Goal: Download file/media

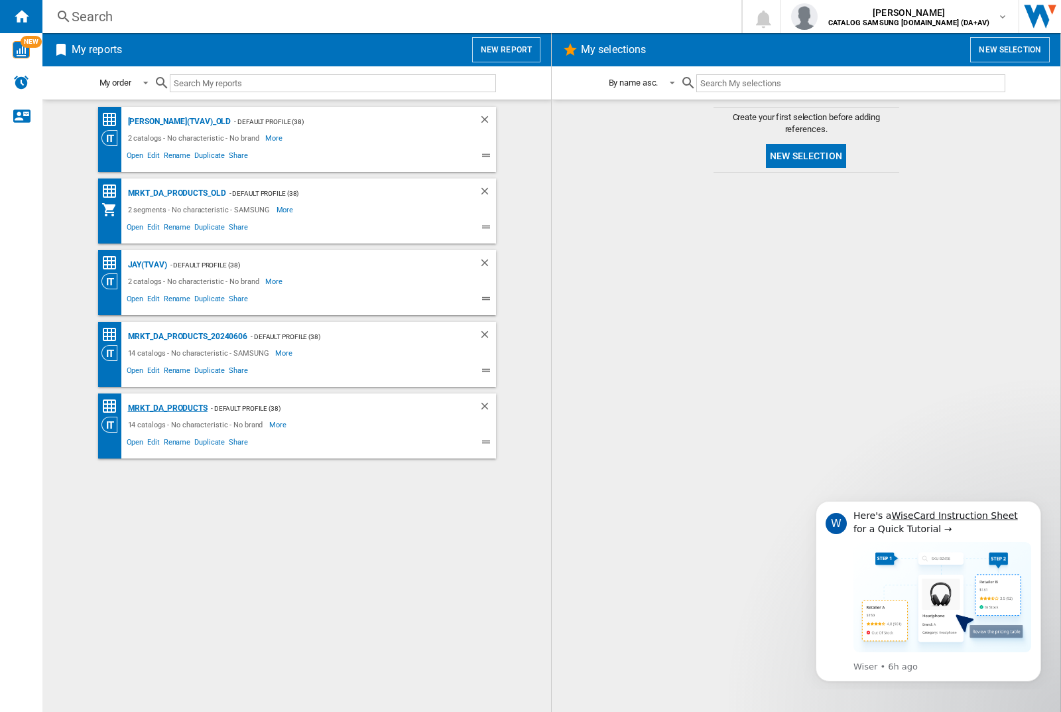
click at [167, 408] on div "MRKT_DA_PRODUCTS" at bounding box center [166, 408] width 83 height 17
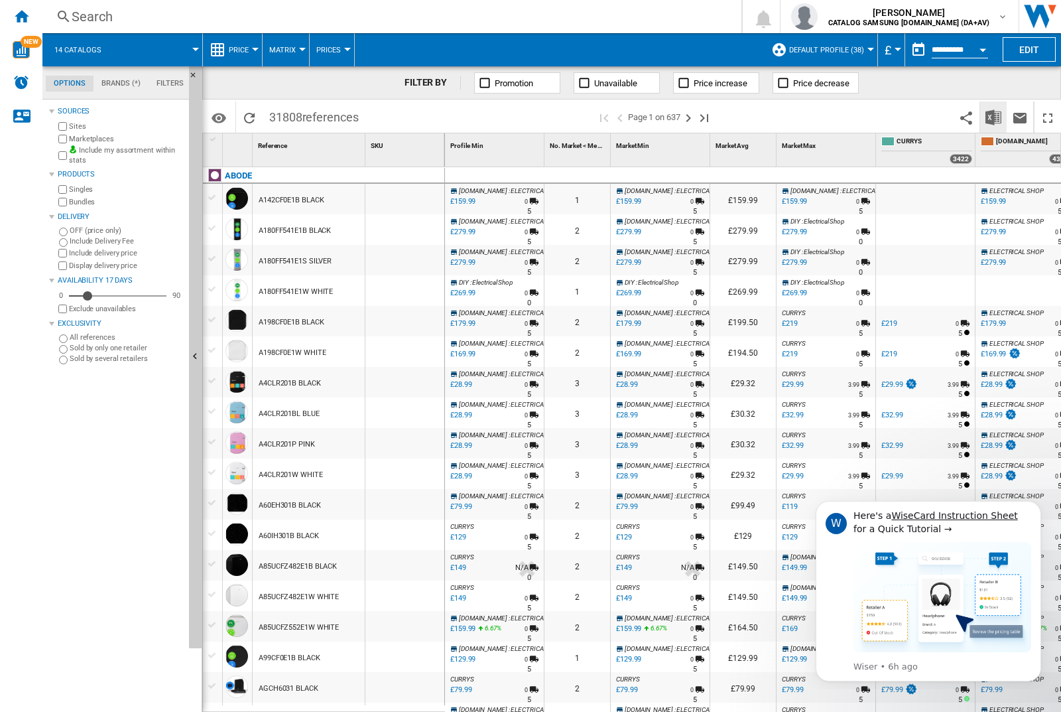
click at [993, 116] on img "Download in Excel" at bounding box center [994, 117] width 16 height 16
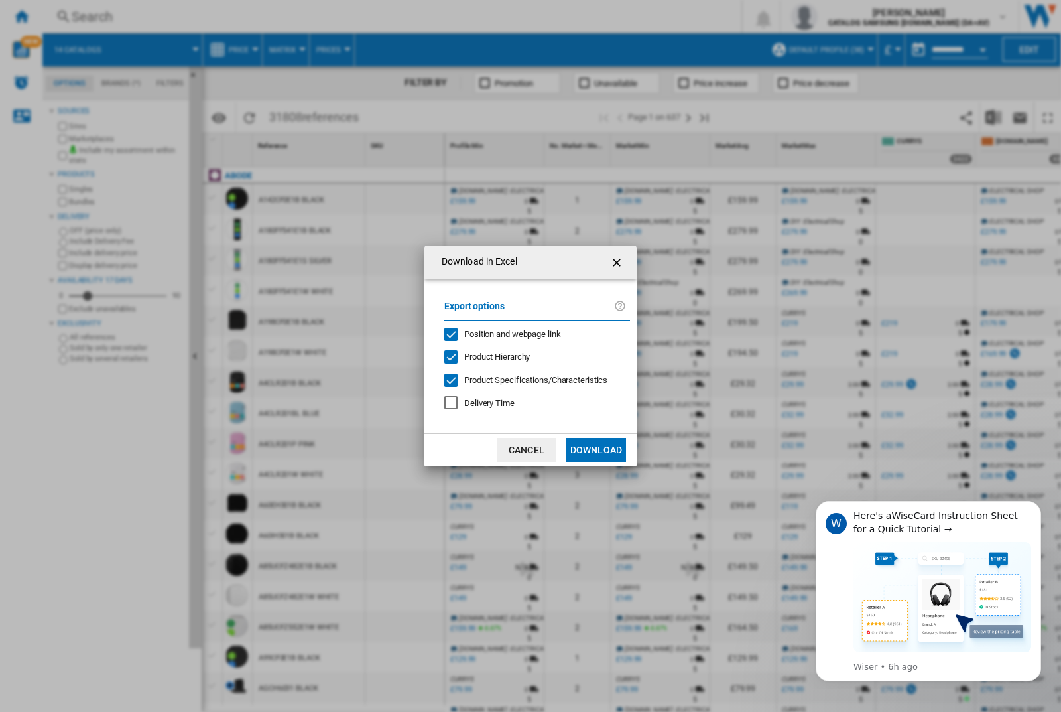
click at [504, 333] on span "Position and webpage link" at bounding box center [512, 334] width 97 height 10
click at [596, 450] on button "Download" at bounding box center [597, 450] width 60 height 24
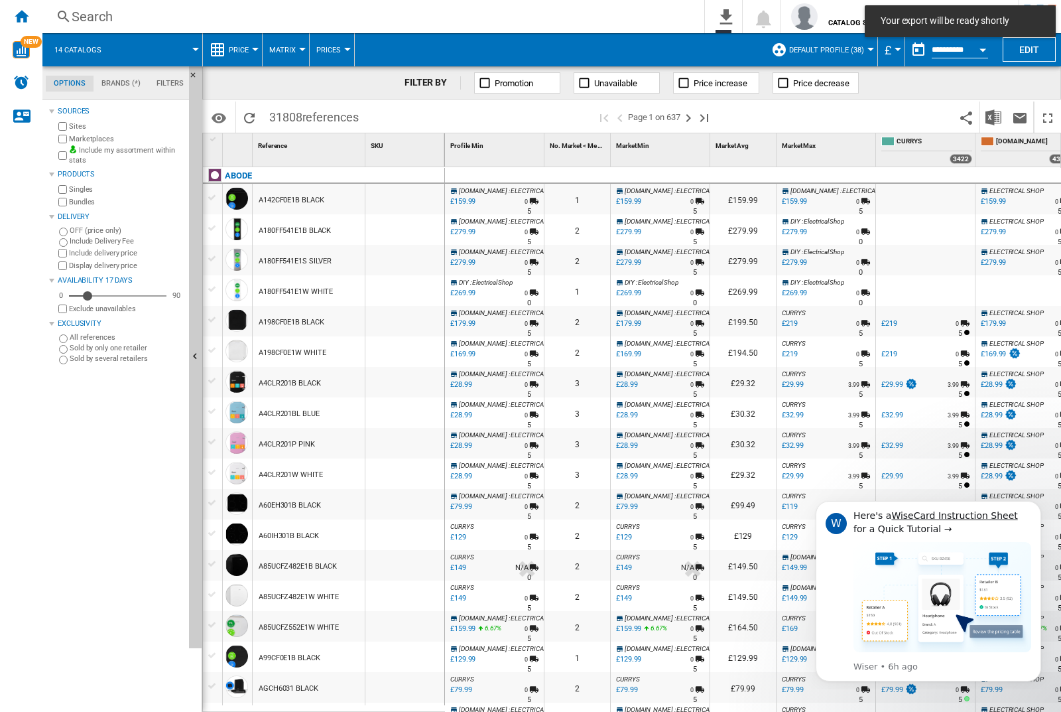
click at [409, 196] on div at bounding box center [405, 199] width 79 height 31
